Goal: Information Seeking & Learning: Learn about a topic

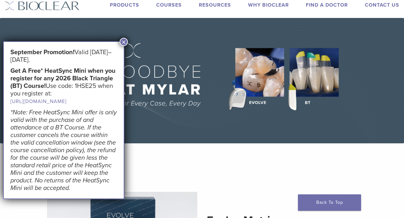
scroll to position [29, 0]
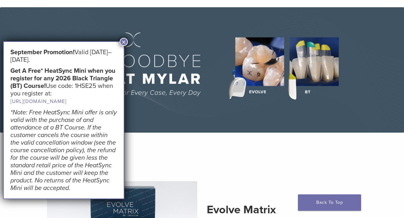
click at [123, 41] on button "×" at bounding box center [124, 42] width 8 height 8
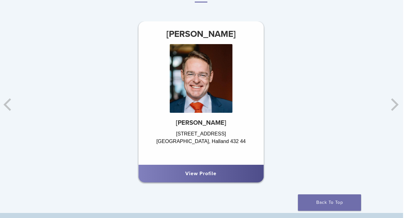
scroll to position [369, 1]
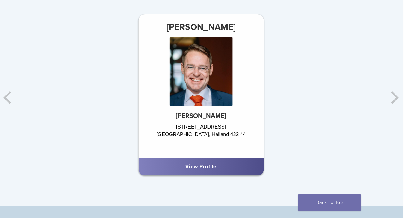
click at [392, 96] on div "[PERSON_NAME] [PERSON_NAME] [STREET_ADDRESS] View Profile" at bounding box center [336, 98] width 404 height 167
click at [396, 97] on div "[PERSON_NAME] [PERSON_NAME] [STREET_ADDRESS] View Profile" at bounding box center [336, 98] width 404 height 167
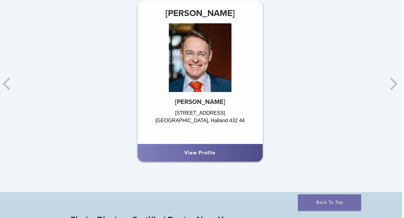
scroll to position [386, 2]
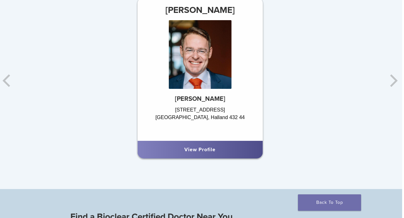
click at [393, 80] on div "[PERSON_NAME] [PERSON_NAME] [STREET_ADDRESS] View Profile" at bounding box center [335, 80] width 404 height 167
click at [395, 78] on div "[PERSON_NAME] [PERSON_NAME] [STREET_ADDRESS] View Profile" at bounding box center [335, 80] width 404 height 167
click at [244, 112] on div "[STREET_ADDRESS]" at bounding box center [200, 120] width 125 height 28
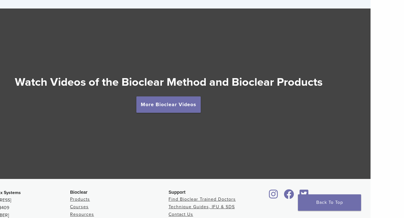
scroll to position [1093, 33]
click at [175, 101] on link "More Bioclear Videos" at bounding box center [168, 105] width 64 height 16
click at [171, 97] on link "More Bioclear Videos" at bounding box center [168, 105] width 64 height 16
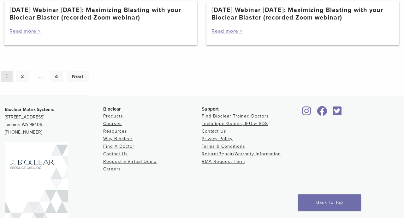
scroll to position [727, 0]
